Goal: Check status: Check status

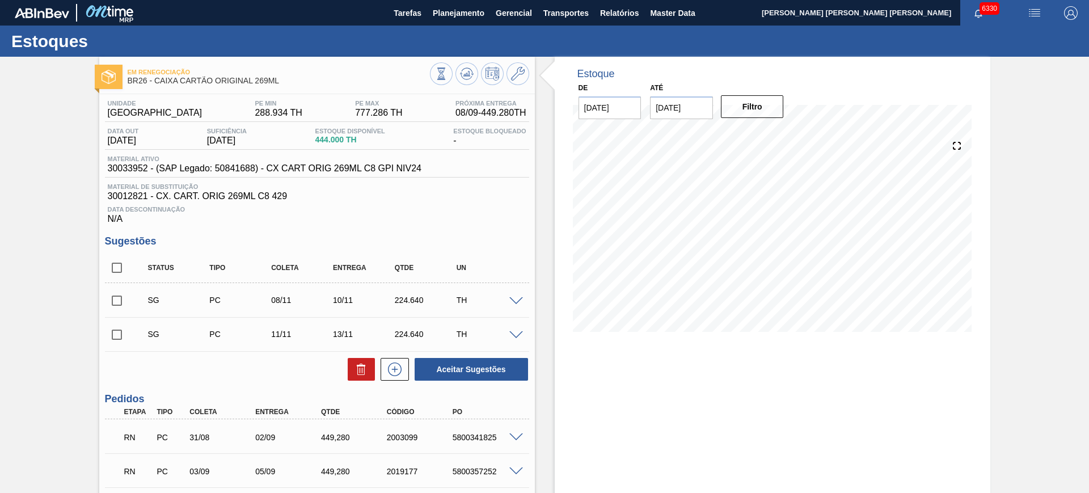
click at [515, 436] on span at bounding box center [516, 437] width 14 height 9
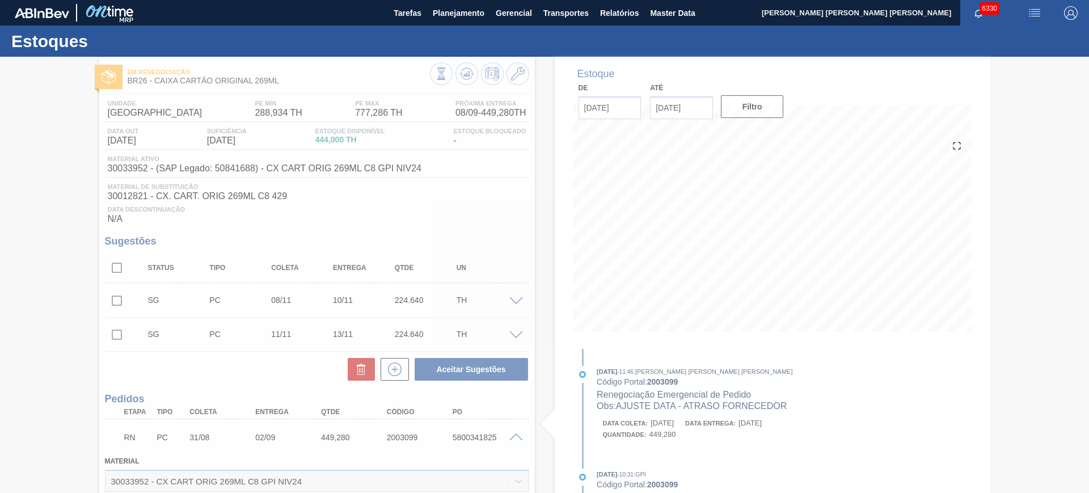
click at [515, 433] on div at bounding box center [544, 275] width 1089 height 436
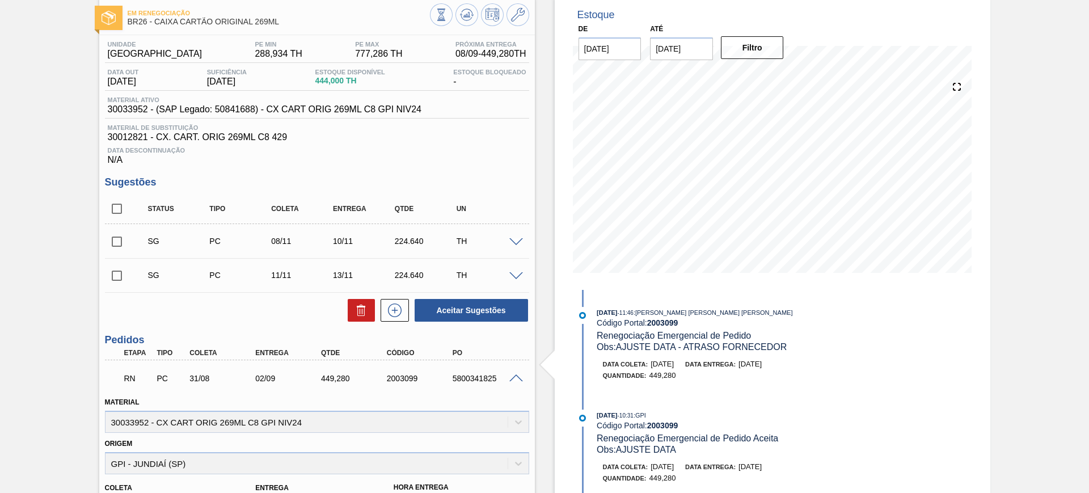
scroll to position [142, 0]
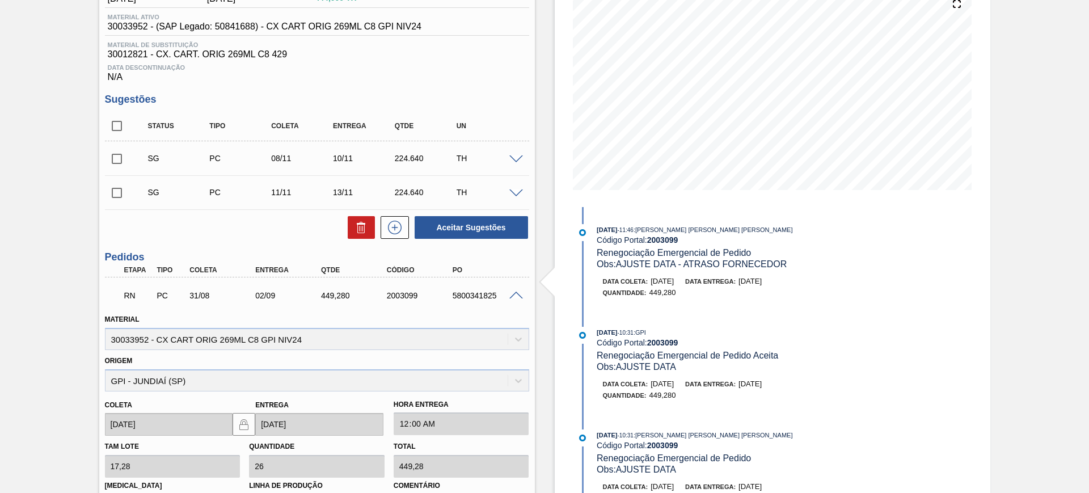
click at [513, 293] on span at bounding box center [516, 296] width 14 height 9
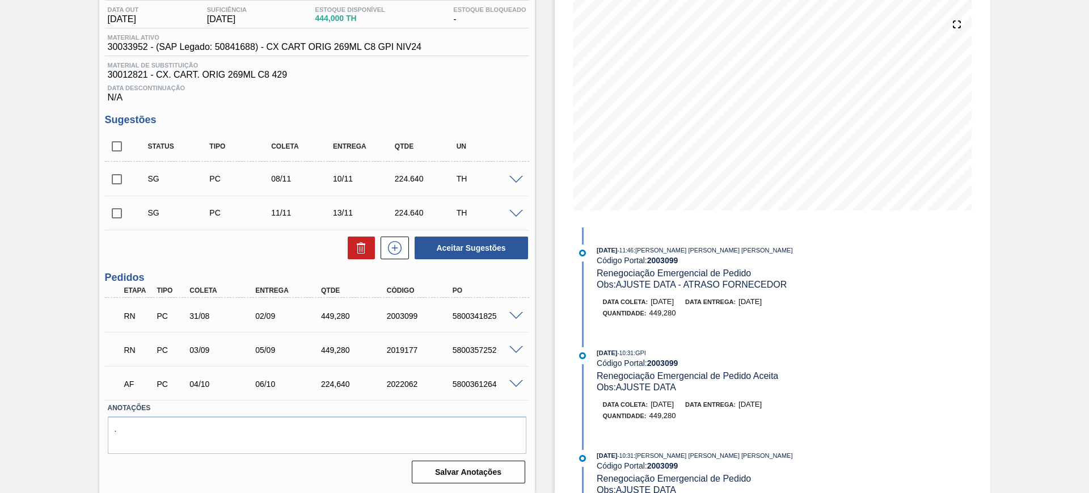
scroll to position [0, 0]
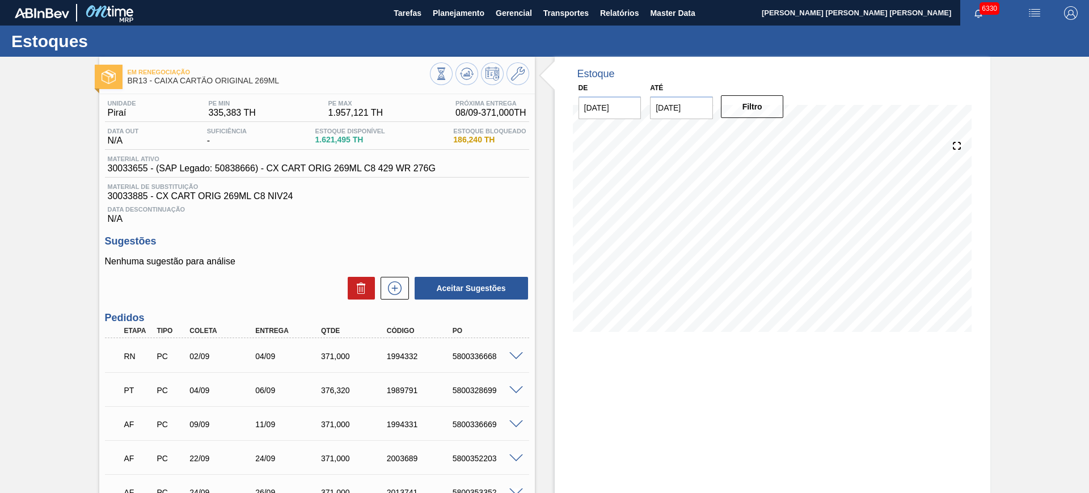
click at [516, 359] on span at bounding box center [516, 356] width 14 height 9
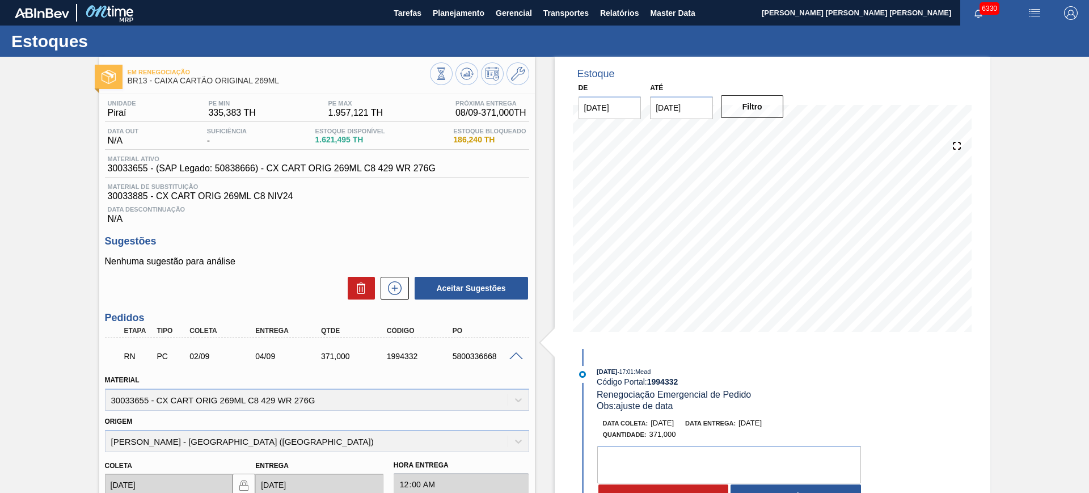
scroll to position [71, 0]
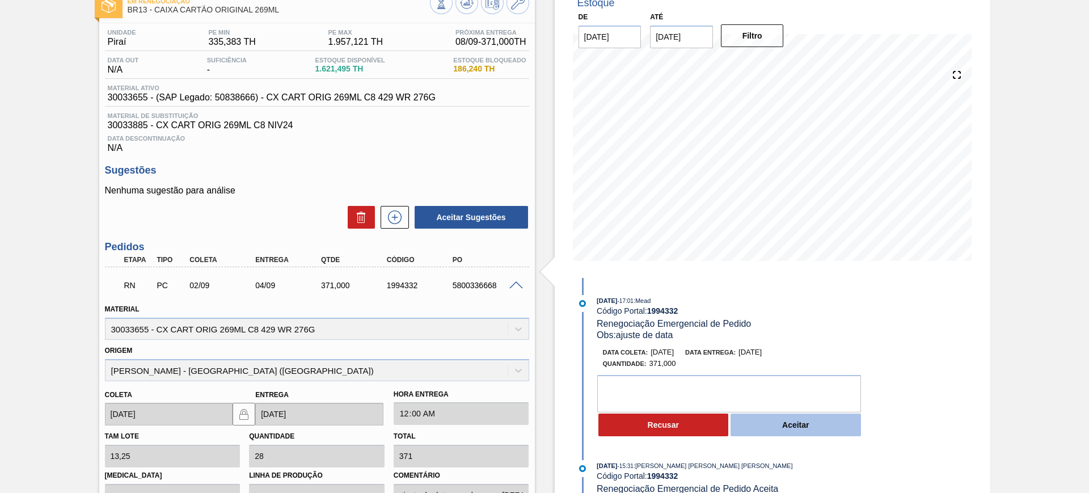
click at [778, 422] on button "Aceitar" at bounding box center [796, 425] width 130 height 23
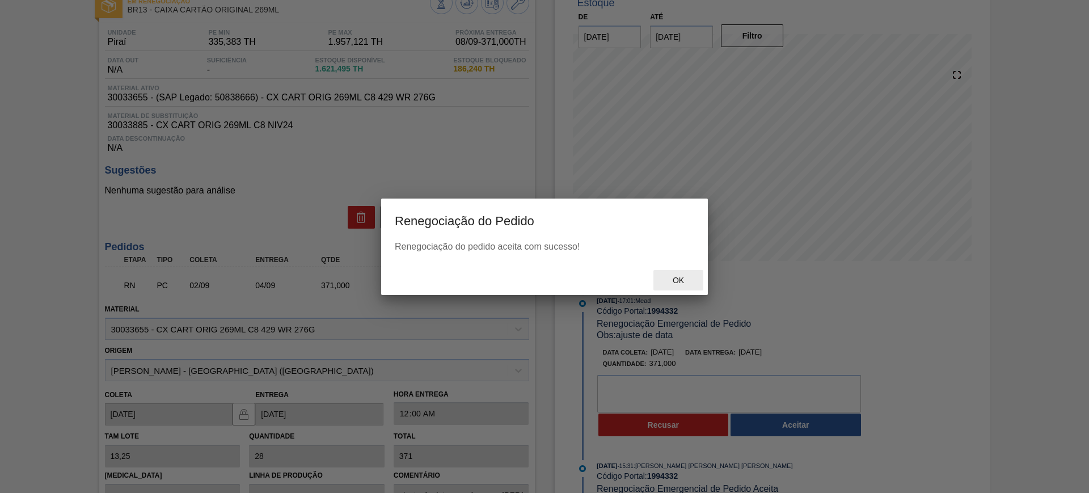
click at [693, 277] on span "Ok" at bounding box center [679, 280] width 30 height 9
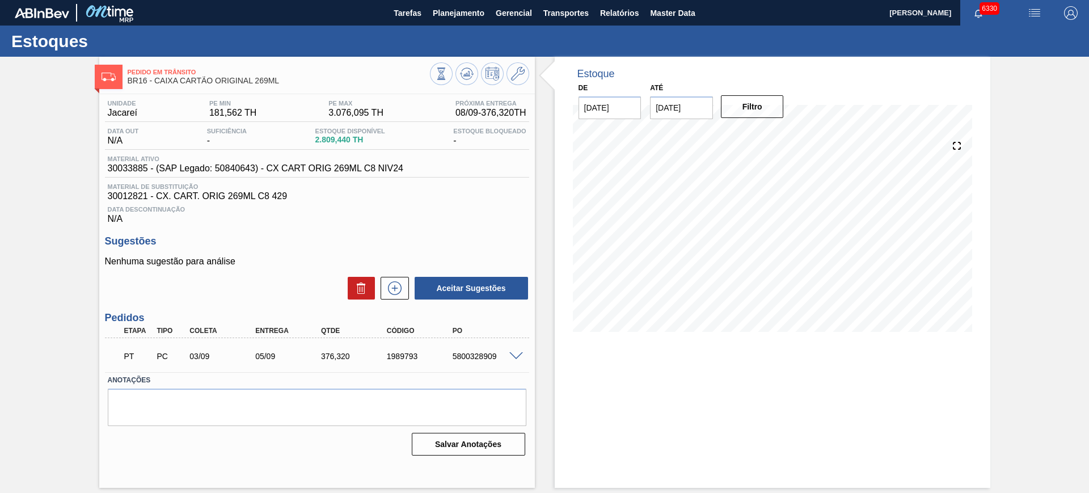
click at [515, 356] on span at bounding box center [516, 356] width 14 height 9
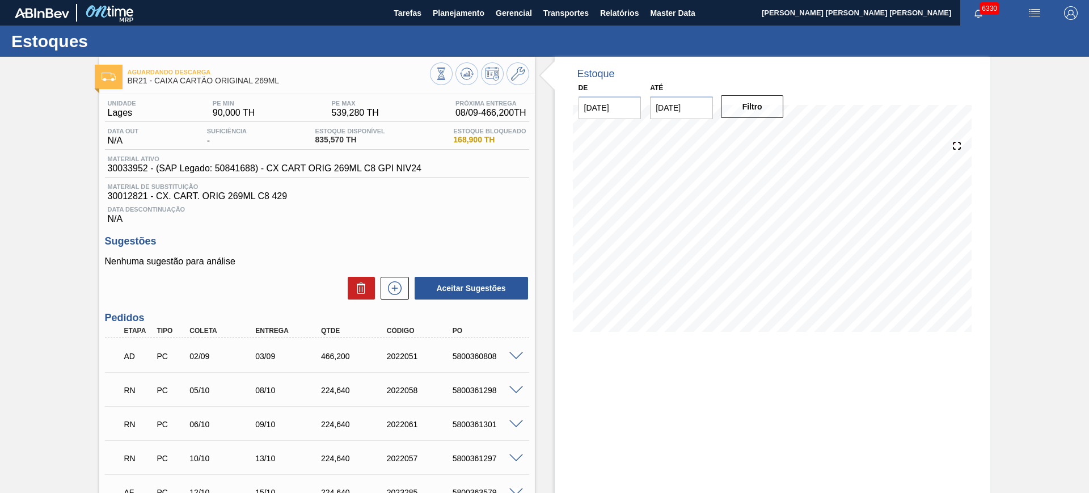
scroll to position [142, 0]
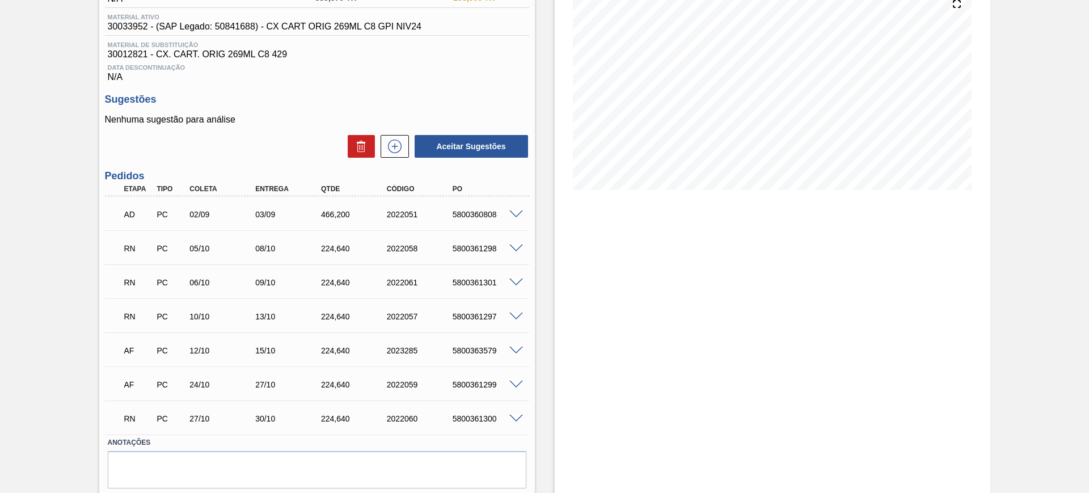
click at [512, 247] on span at bounding box center [516, 249] width 14 height 9
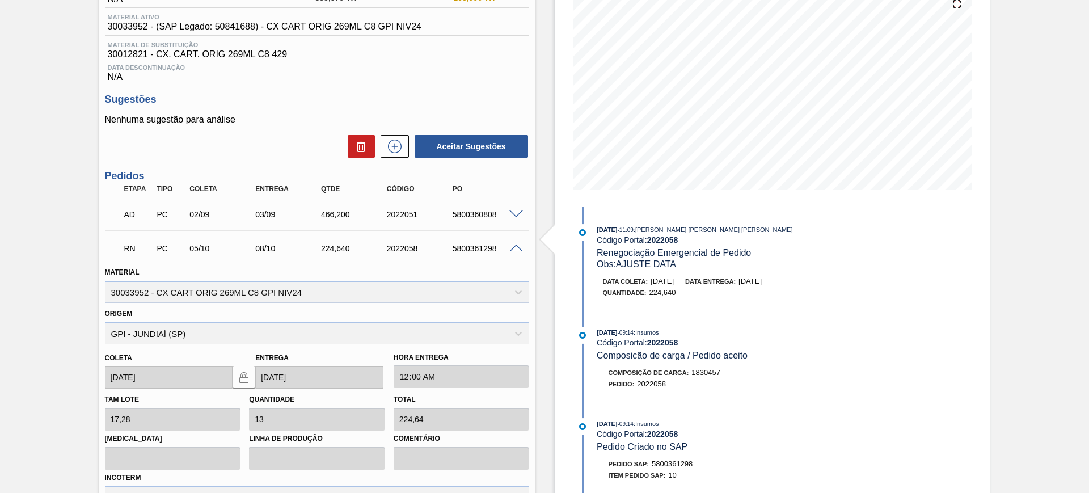
click at [514, 245] on span at bounding box center [516, 249] width 14 height 9
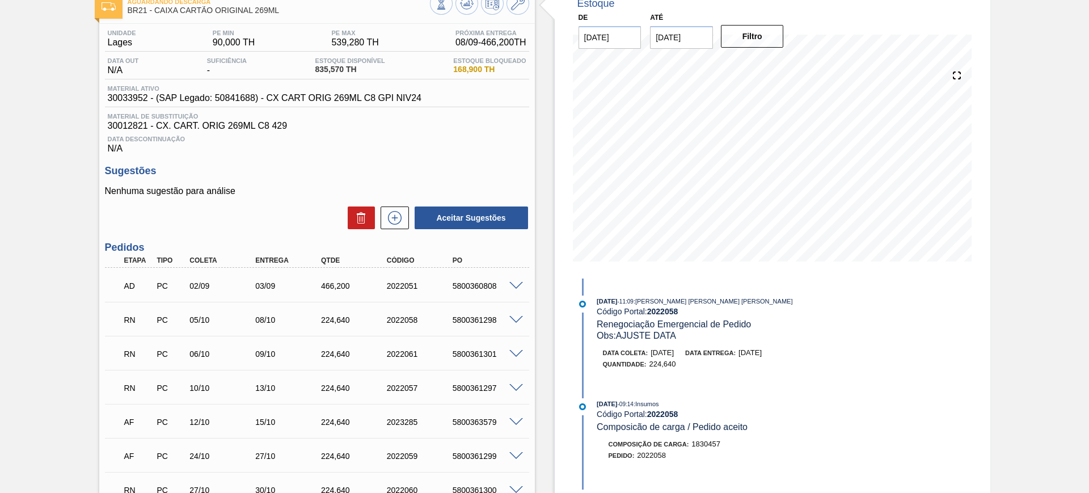
scroll to position [71, 0]
